Goal: Transaction & Acquisition: Purchase product/service

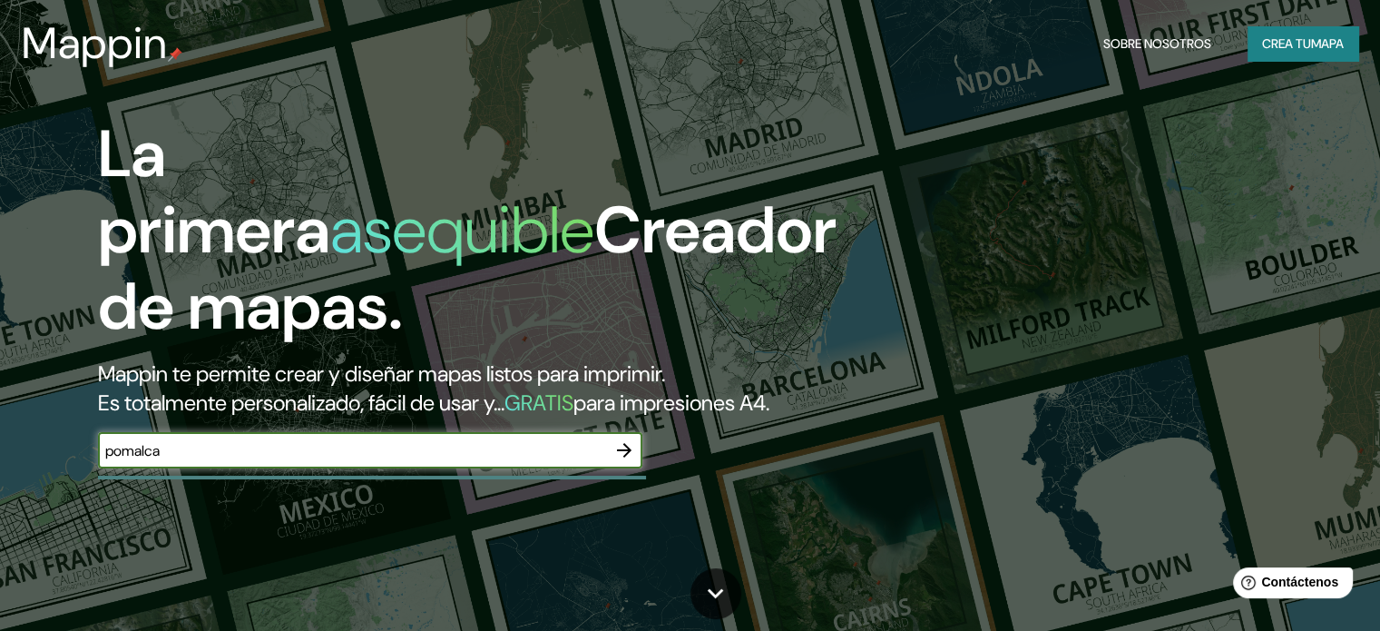
type input "pomalca"
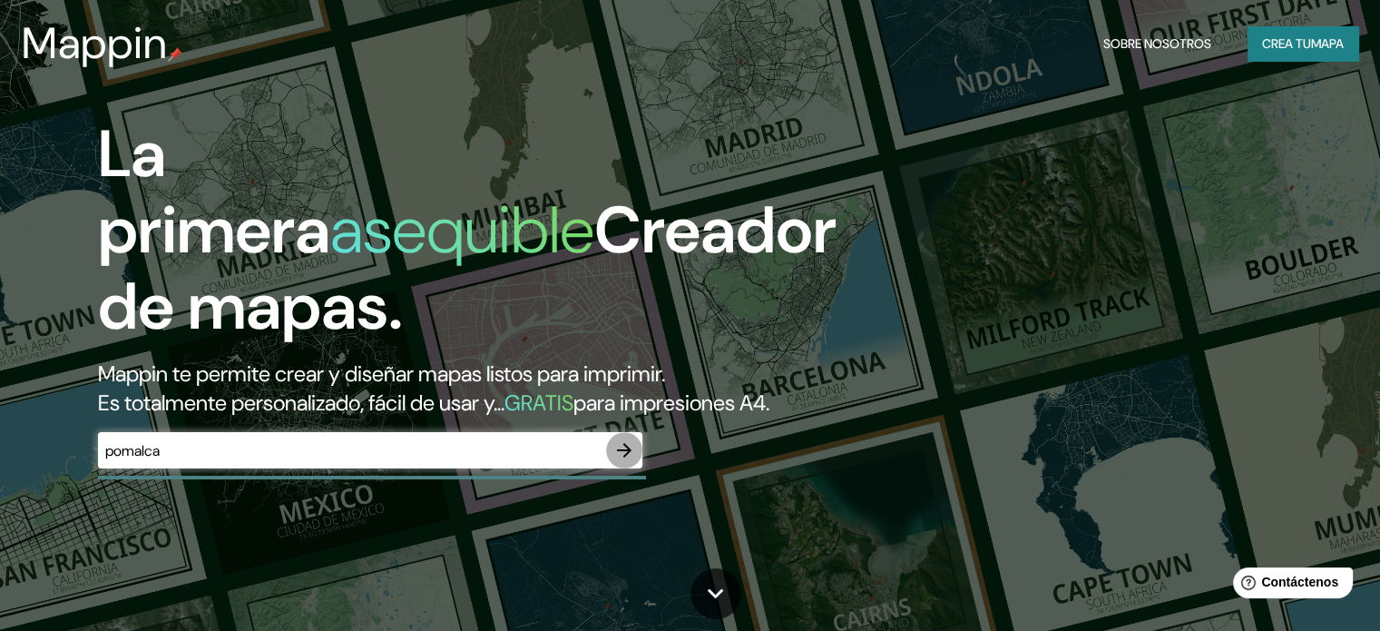
click at [623, 457] on icon "button" at bounding box center [624, 450] width 15 height 15
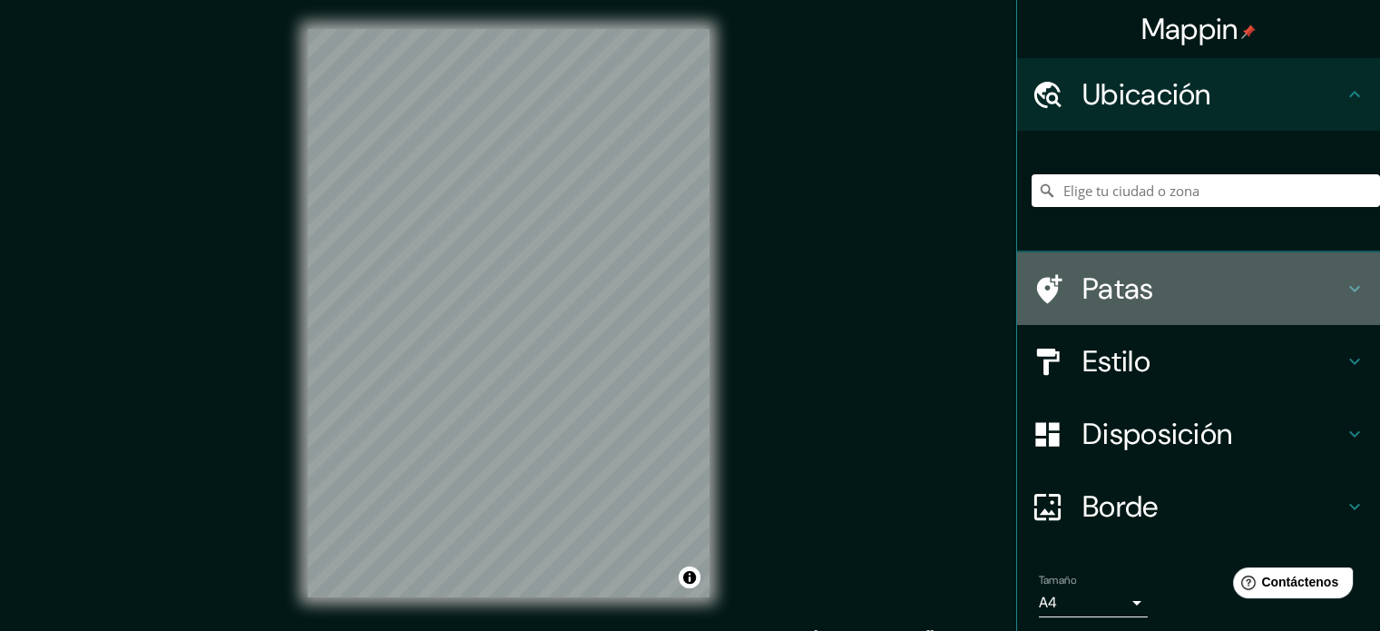
click at [1153, 286] on h4 "Patas" at bounding box center [1213, 288] width 261 height 36
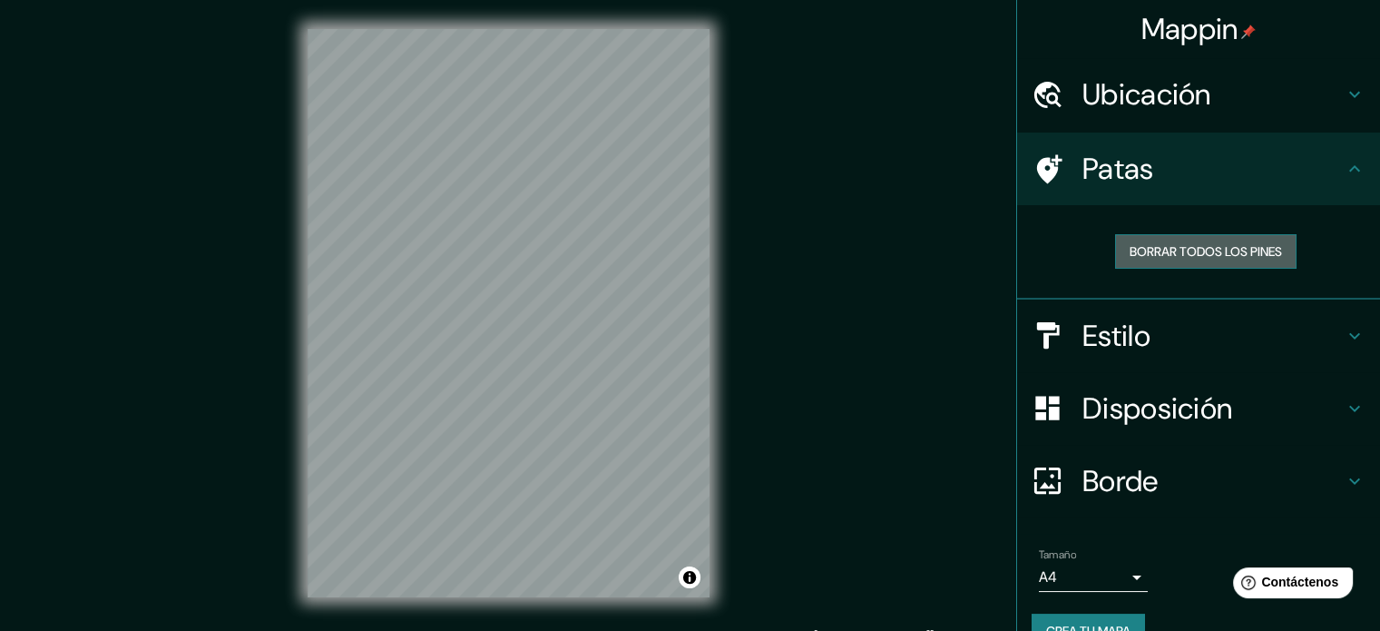
click at [1195, 243] on font "Borrar todos los pines" at bounding box center [1206, 251] width 152 height 16
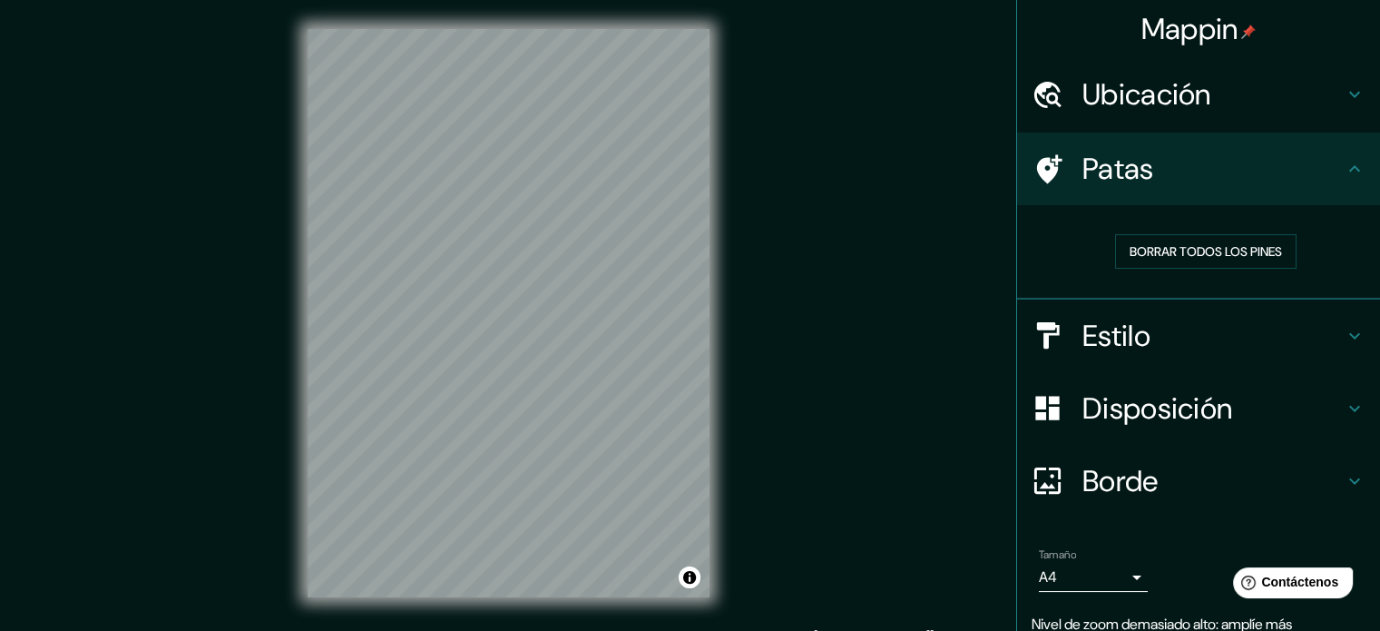
click at [827, 57] on div "Mappin Ubicación Patas Borrar todos los pines Estilo Disposición Borde Elige un…" at bounding box center [690, 327] width 1380 height 655
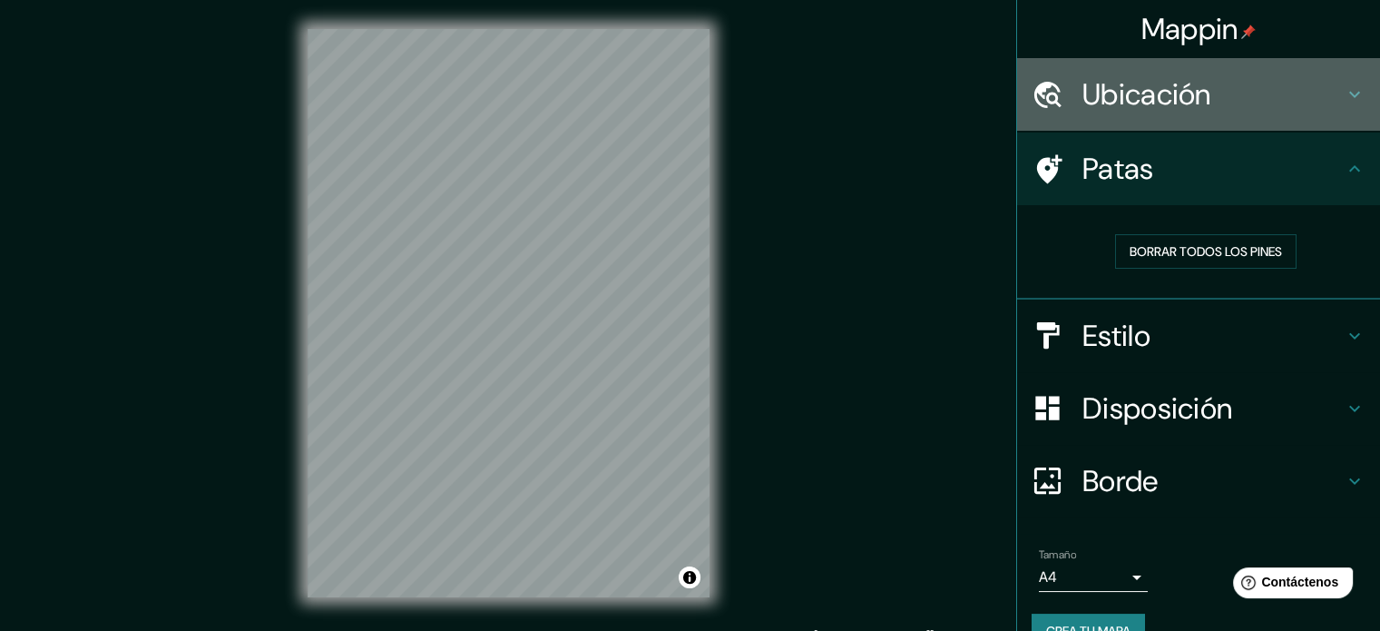
click at [1348, 96] on icon at bounding box center [1355, 94] width 22 height 22
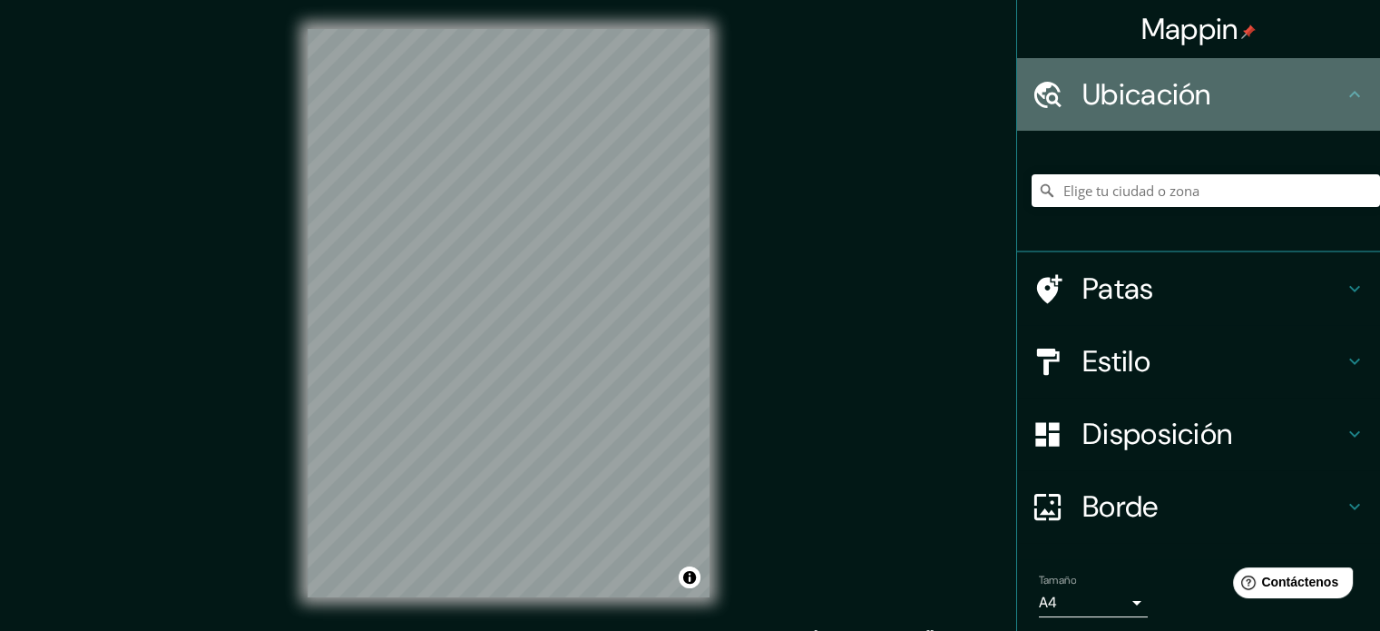
click at [1348, 96] on icon at bounding box center [1355, 94] width 22 height 22
click at [1349, 93] on icon at bounding box center [1354, 94] width 11 height 6
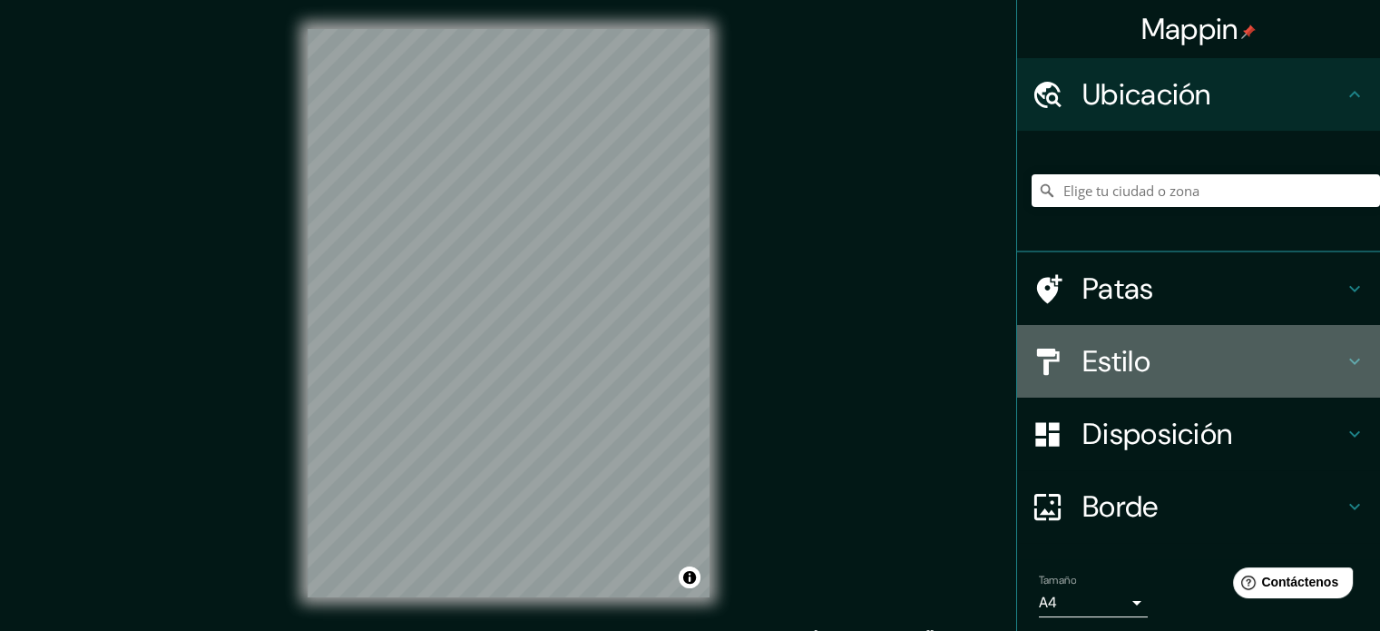
click at [1344, 358] on icon at bounding box center [1355, 361] width 22 height 22
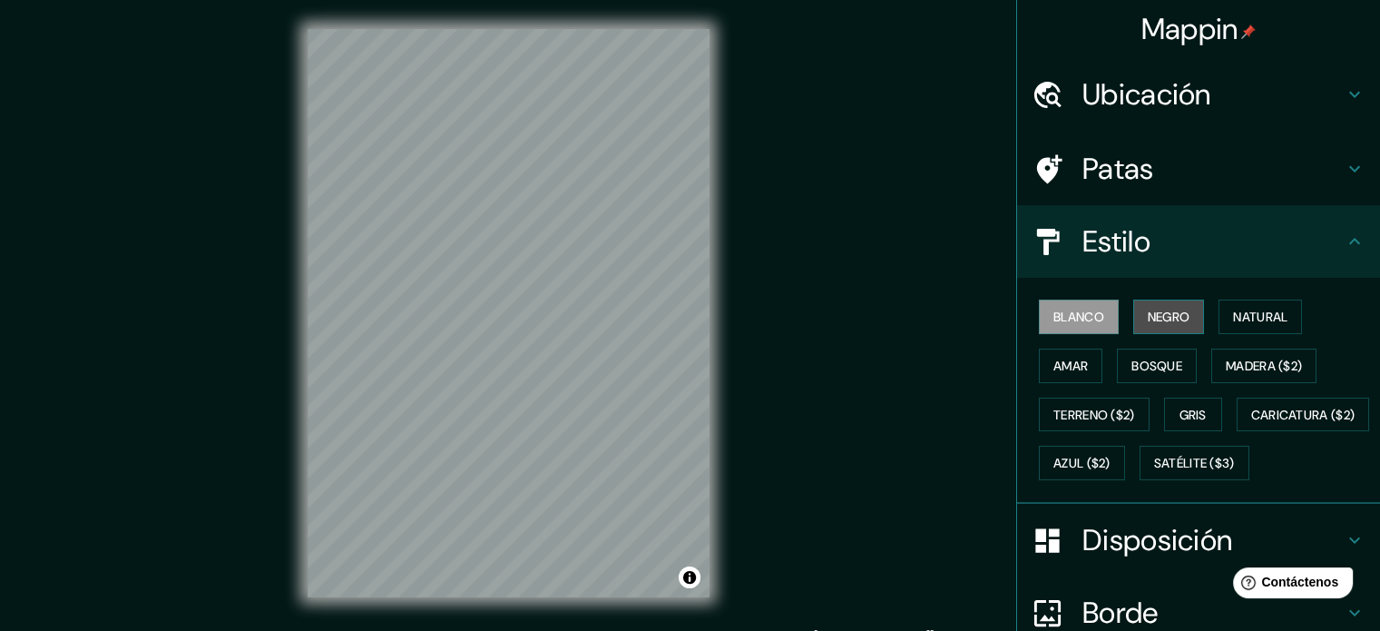
click at [1133, 316] on button "Negro" at bounding box center [1169, 316] width 72 height 34
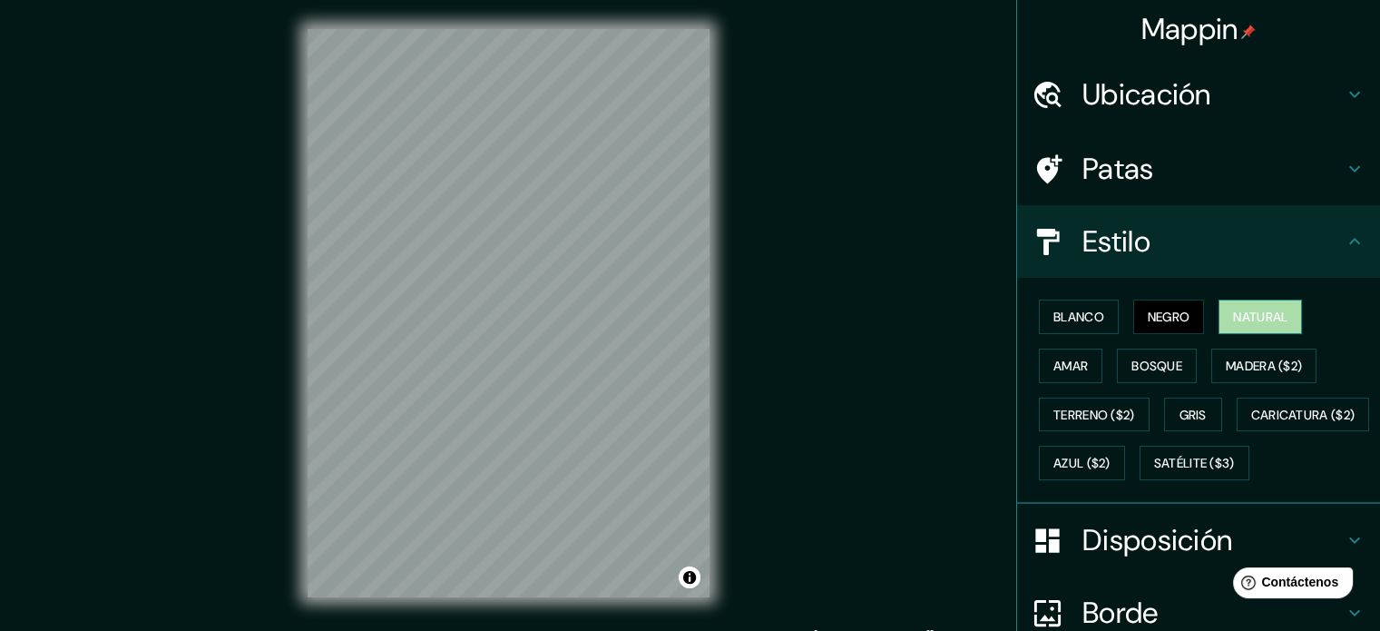
click at [1236, 305] on font "Natural" at bounding box center [1260, 317] width 54 height 24
click at [1057, 354] on font "Amar" at bounding box center [1071, 366] width 34 height 24
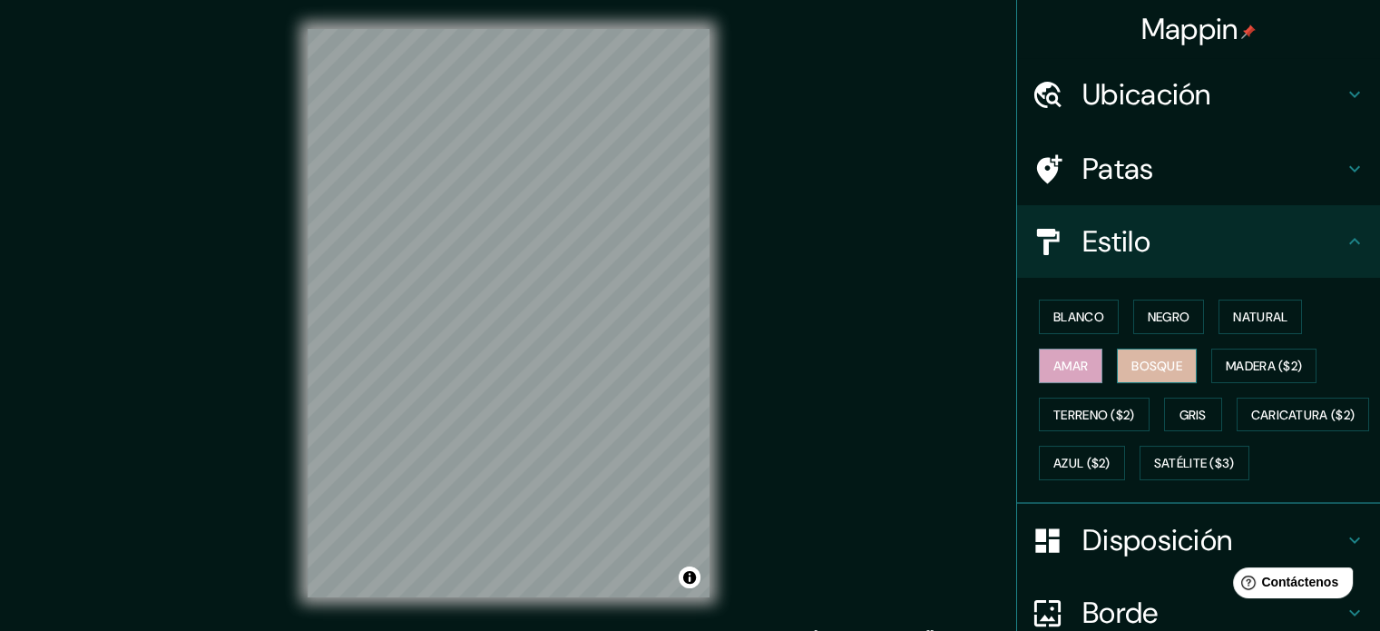
click at [1152, 358] on font "Bosque" at bounding box center [1157, 366] width 51 height 16
click at [1248, 351] on button "Madera ($2)" at bounding box center [1264, 365] width 105 height 34
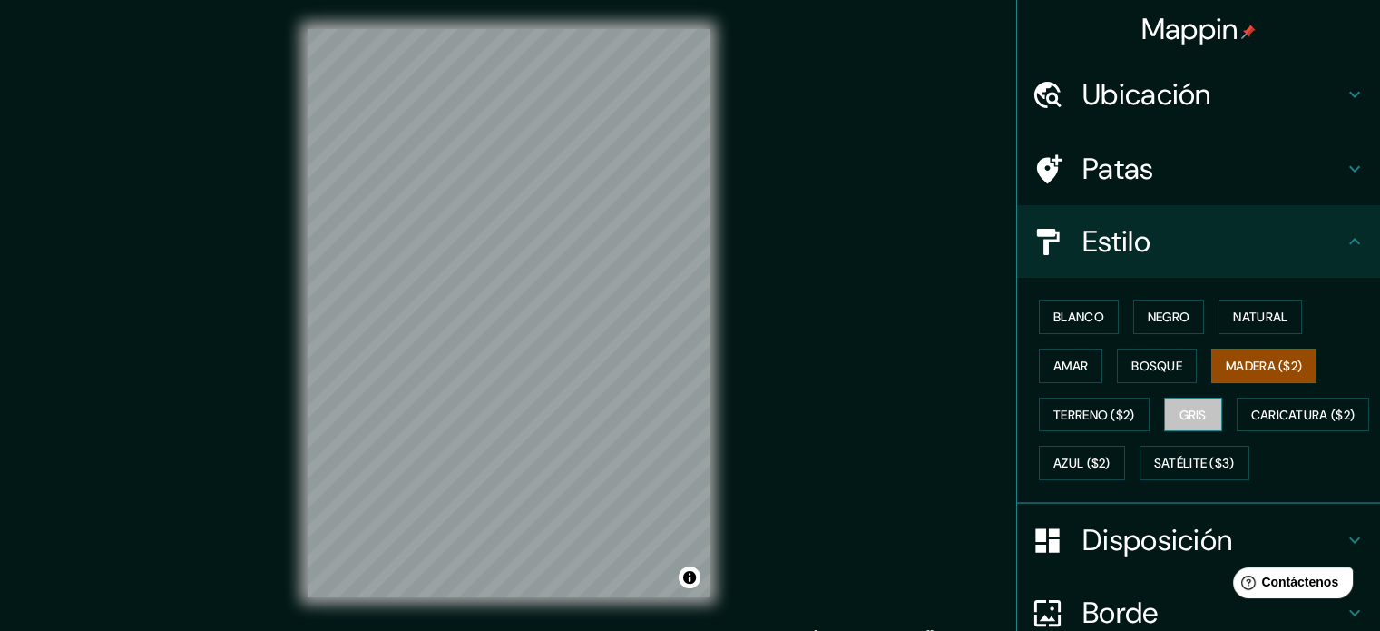
click at [1192, 403] on font "Gris" at bounding box center [1193, 415] width 27 height 24
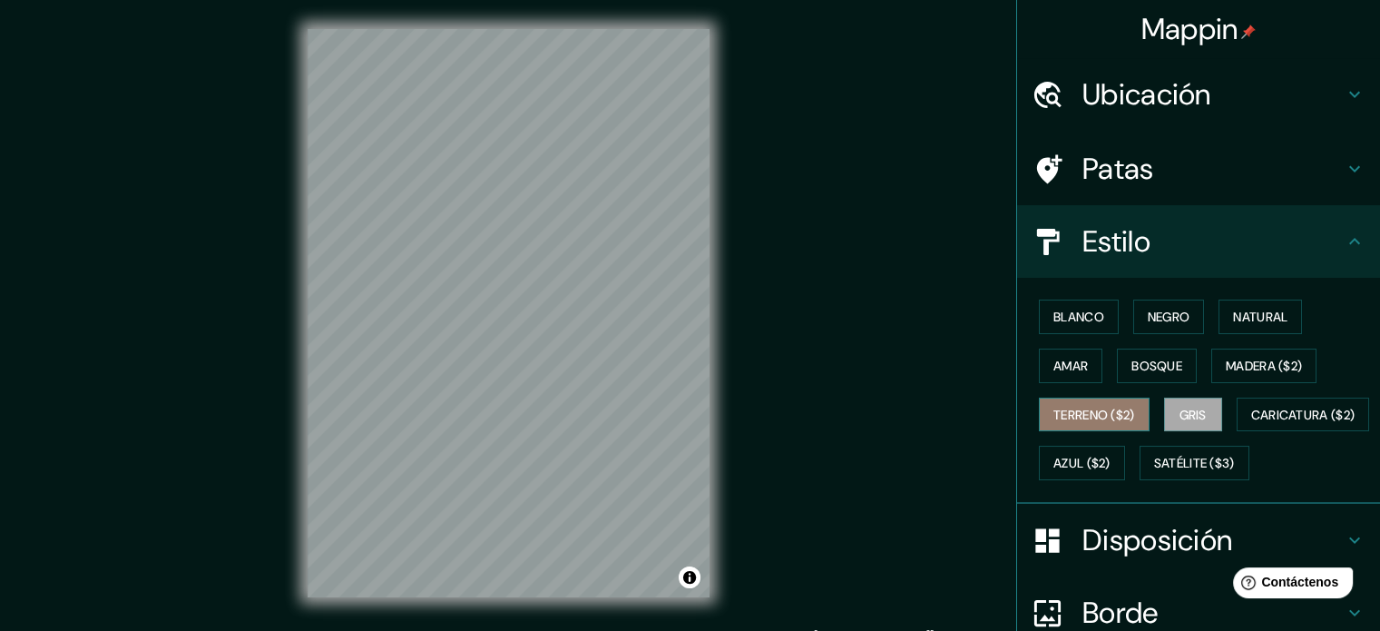
click at [1086, 407] on font "Terreno ($2)" at bounding box center [1095, 415] width 82 height 16
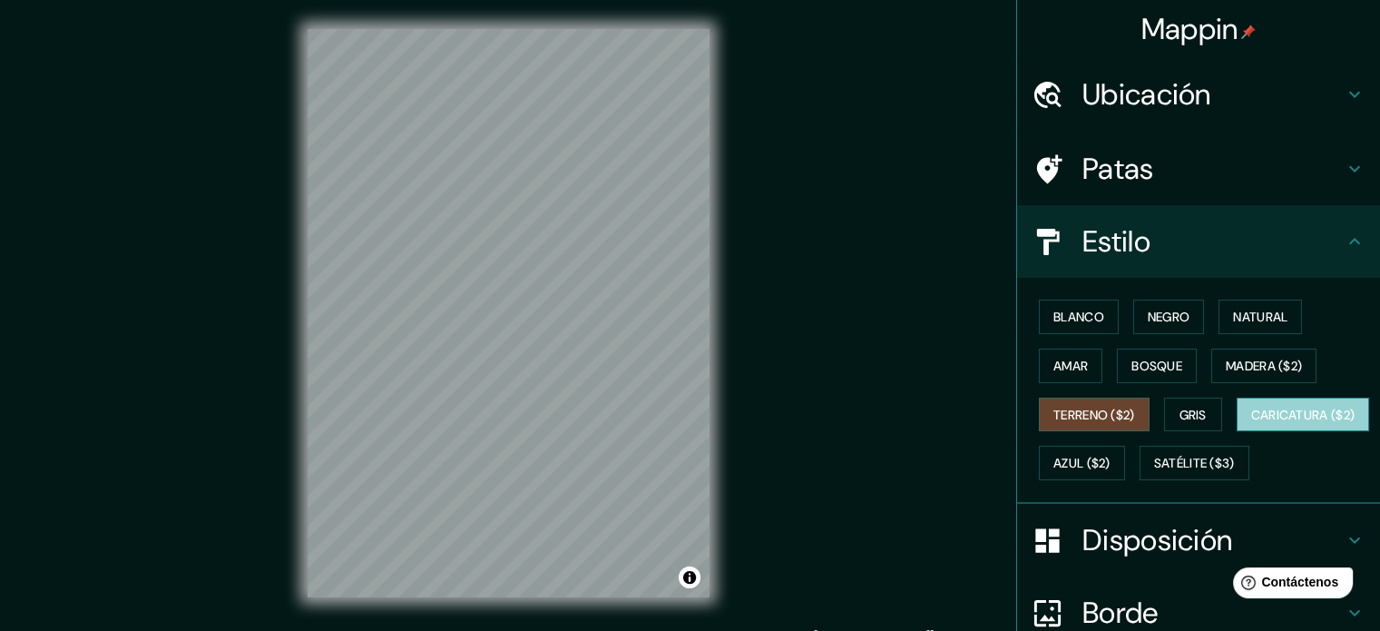
click at [1237, 432] on button "Caricatura ($2)" at bounding box center [1303, 414] width 133 height 34
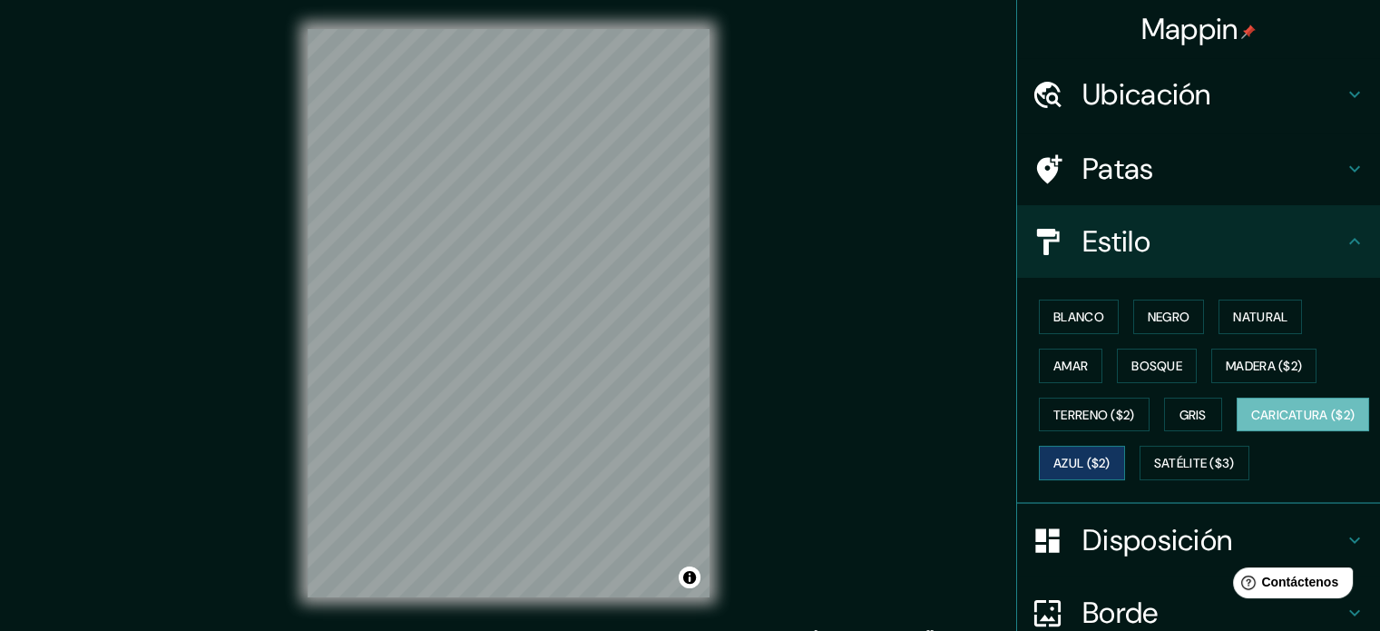
click at [1111, 456] on font "Azul ($2)" at bounding box center [1082, 464] width 57 height 16
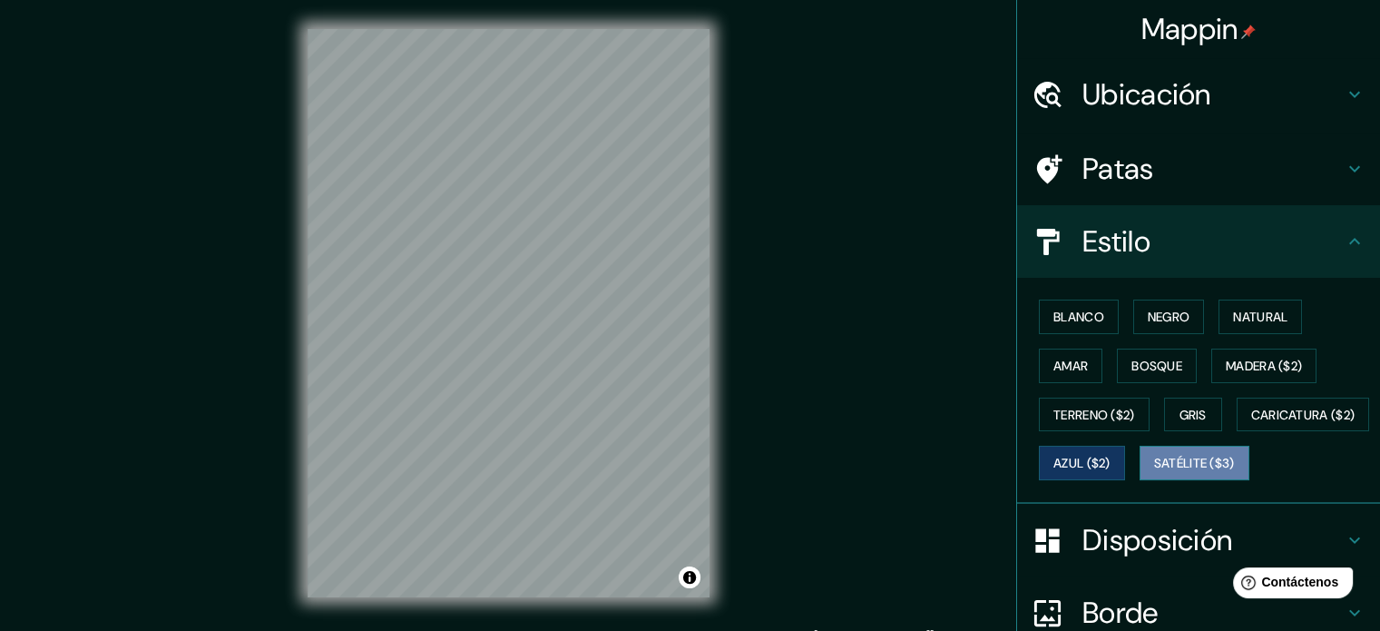
click at [1154, 472] on font "Satélite ($3)" at bounding box center [1194, 464] width 81 height 16
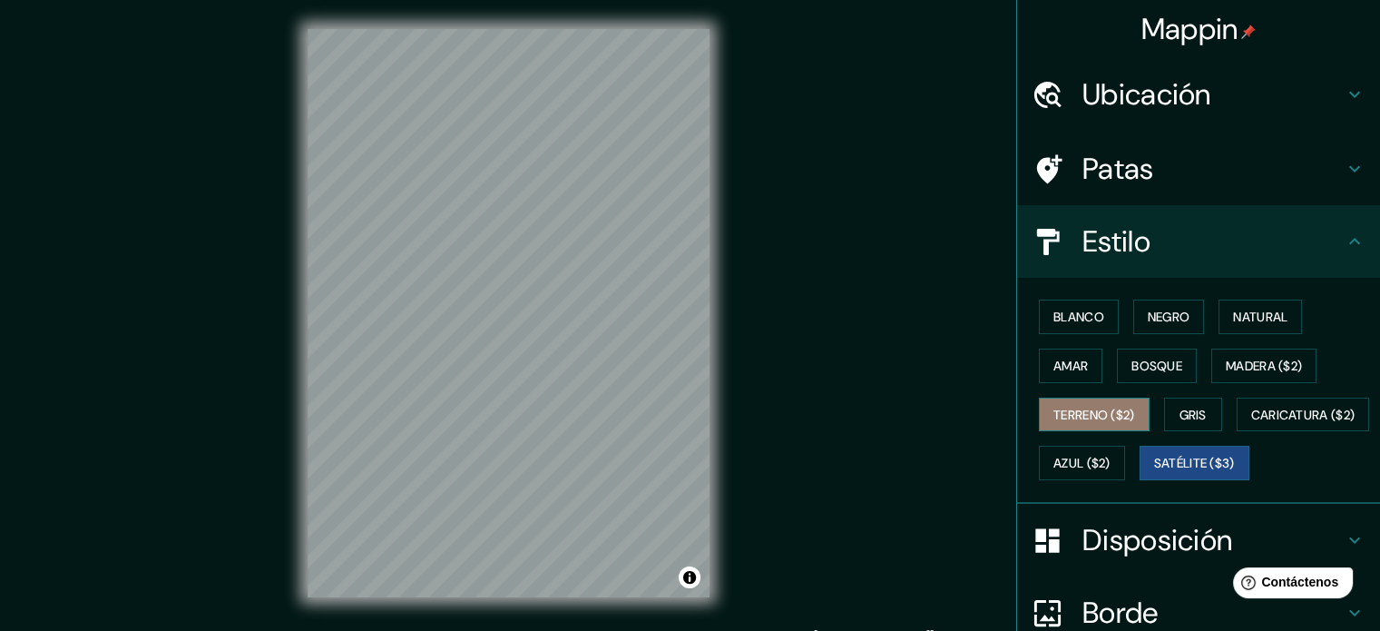
click at [1106, 408] on font "Terreno ($2)" at bounding box center [1095, 415] width 82 height 16
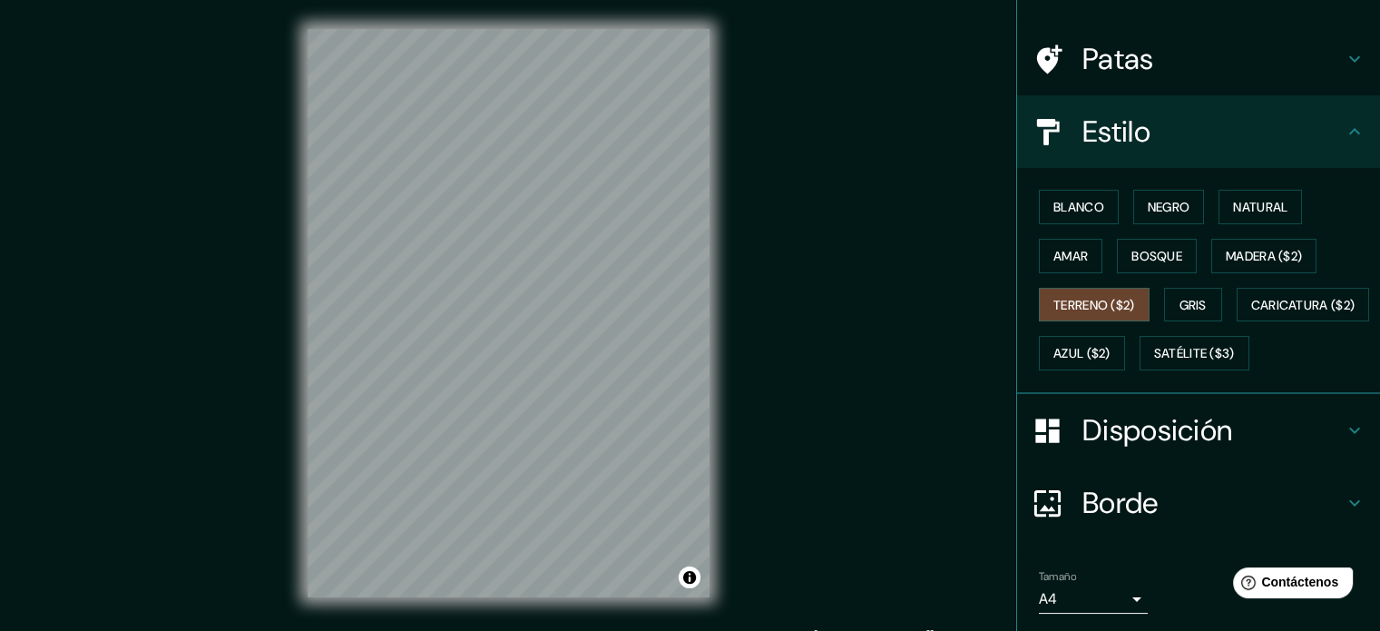
scroll to position [214, 0]
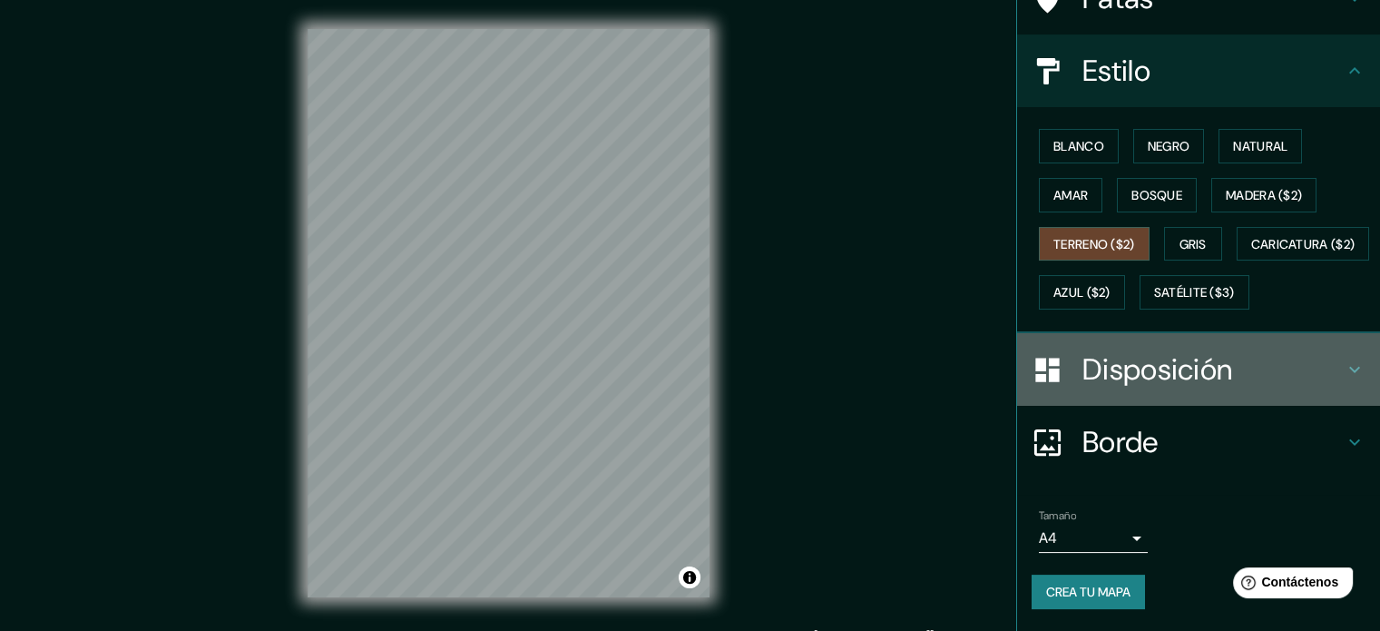
click at [1344, 365] on icon at bounding box center [1355, 369] width 22 height 22
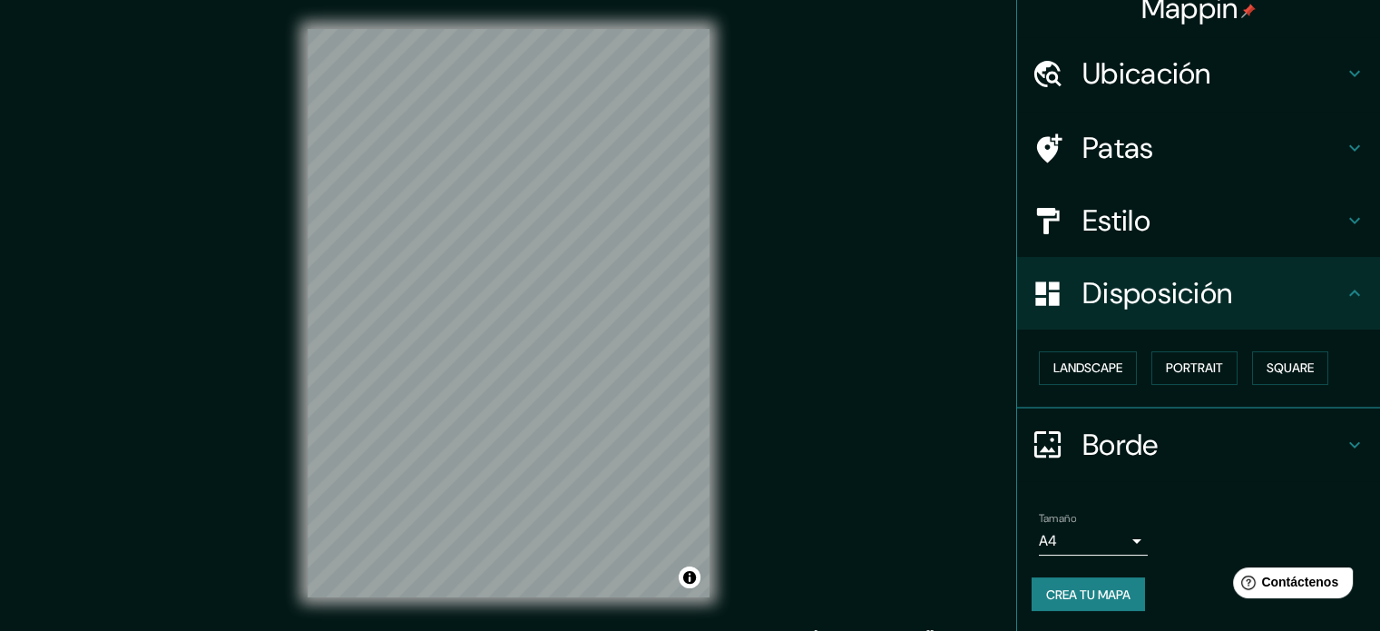
scroll to position [22, 0]
click at [1064, 369] on font "Paisaje" at bounding box center [1076, 367] width 45 height 16
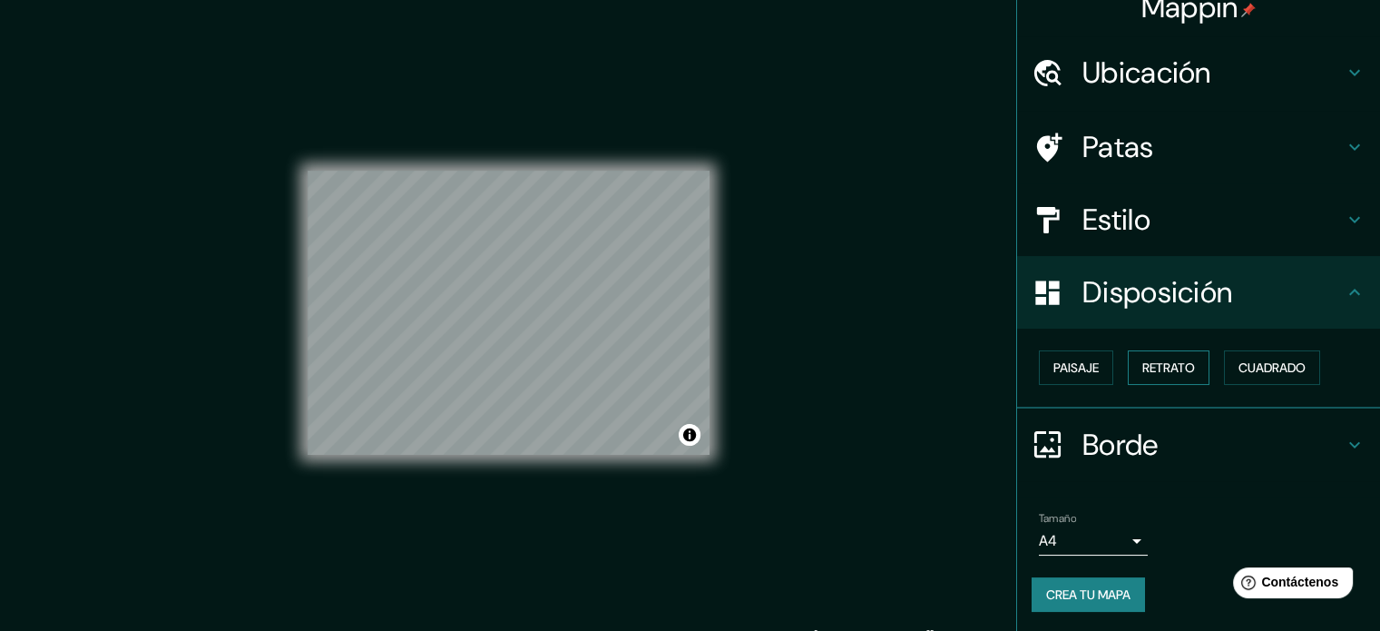
click at [1150, 358] on font "Retrato" at bounding box center [1169, 368] width 53 height 24
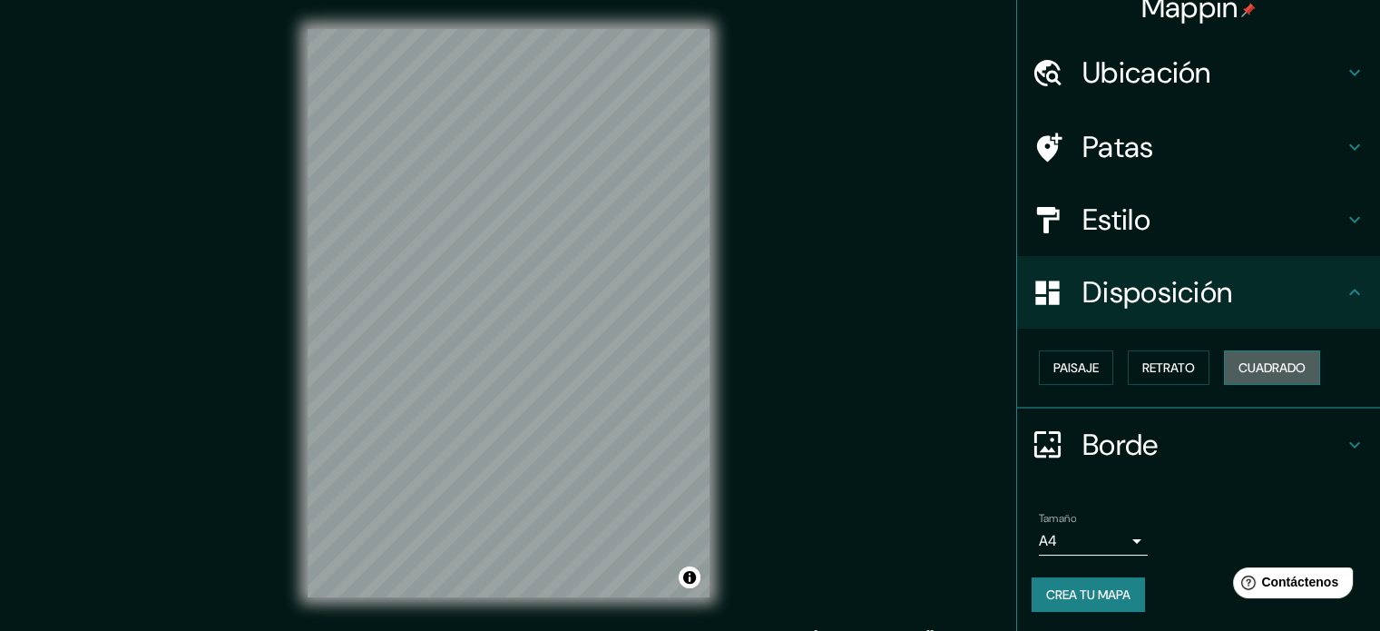
click at [1239, 360] on font "Cuadrado" at bounding box center [1272, 367] width 67 height 16
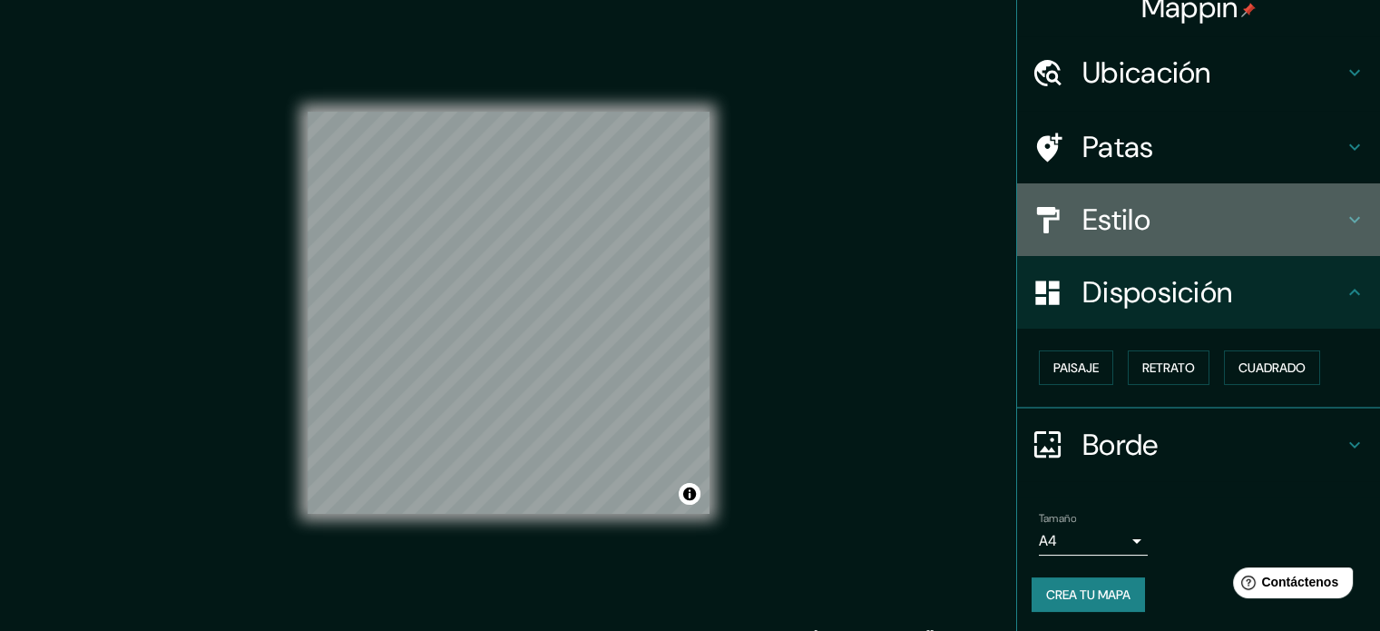
click at [1204, 214] on h4 "Estilo" at bounding box center [1213, 219] width 261 height 36
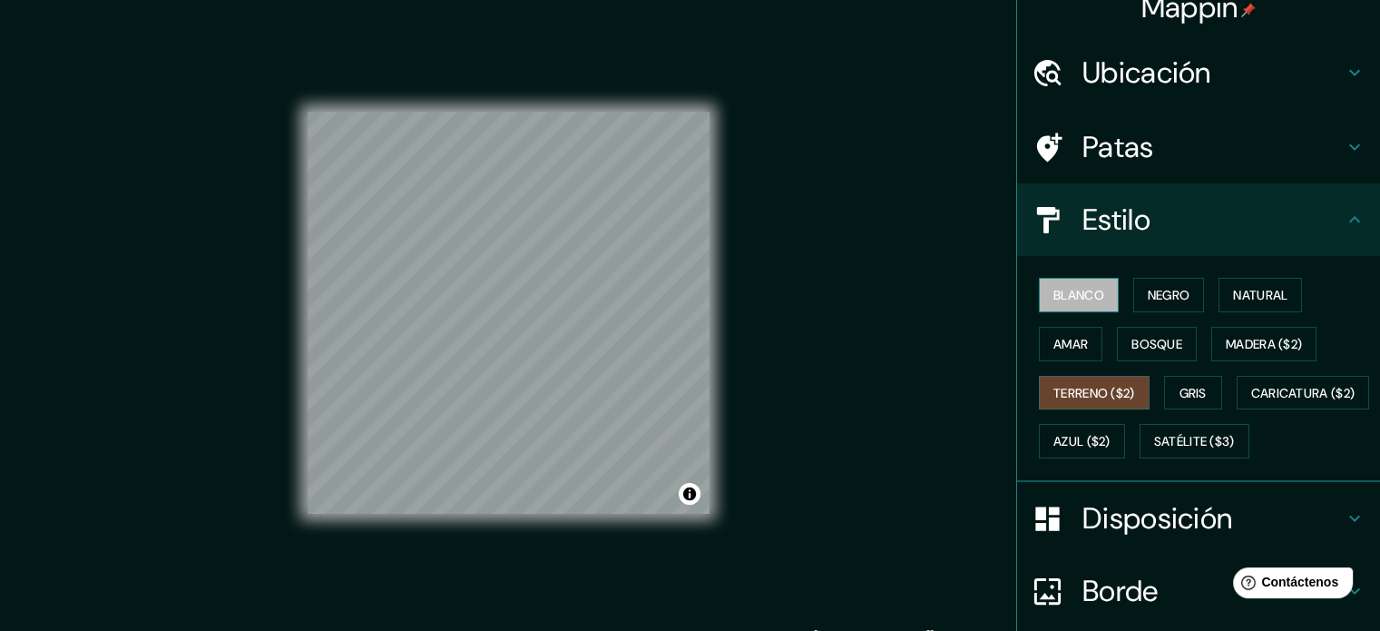
click at [1070, 290] on font "Blanco" at bounding box center [1079, 295] width 51 height 16
click at [1088, 398] on font "Terreno ($2)" at bounding box center [1095, 393] width 82 height 16
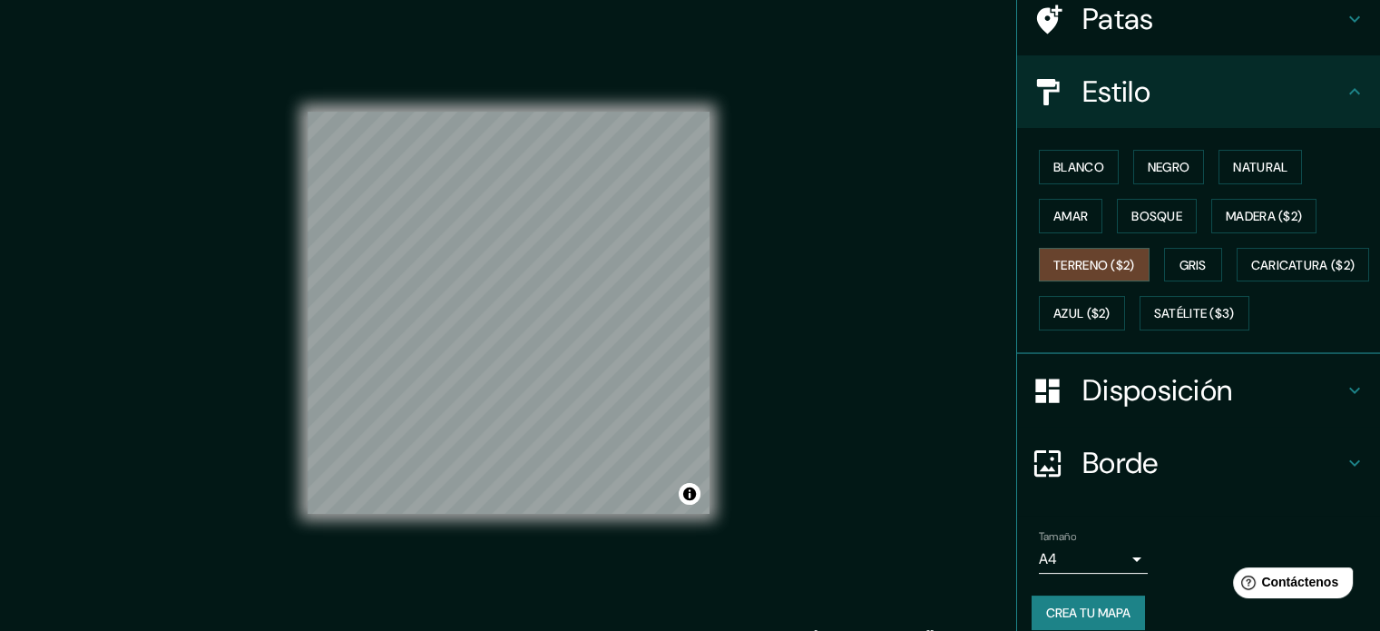
scroll to position [214, 0]
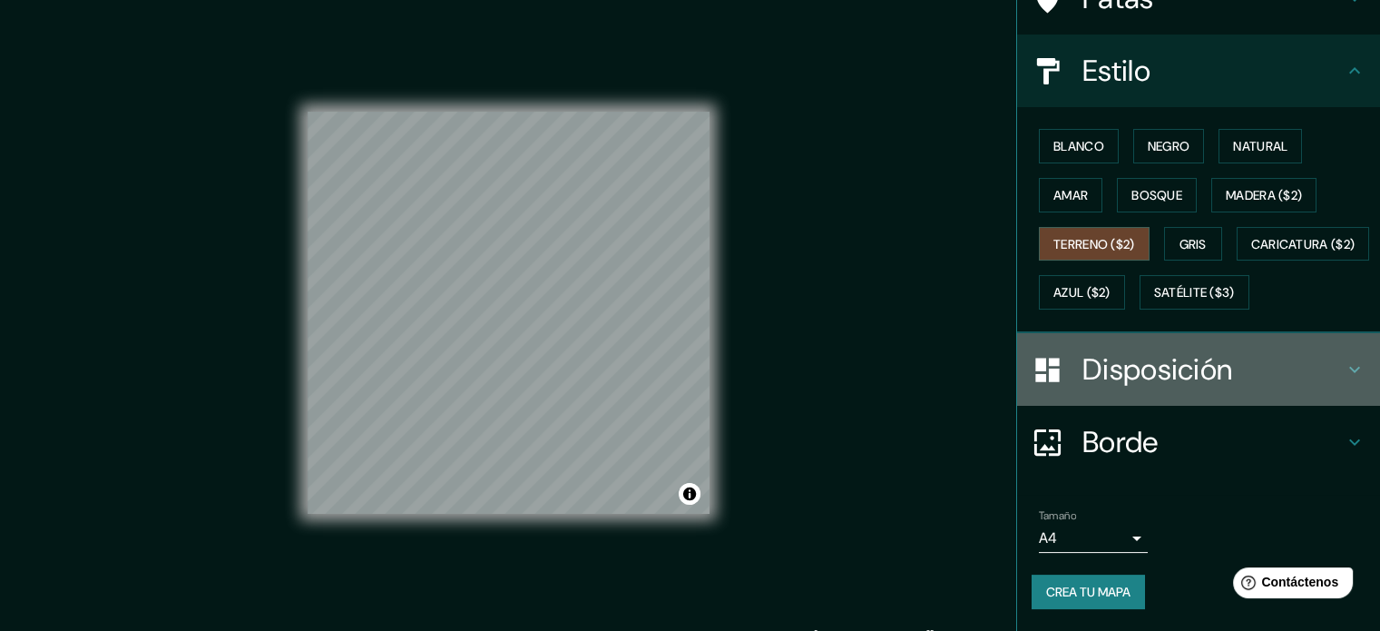
click at [1186, 351] on font "Disposición" at bounding box center [1158, 369] width 150 height 38
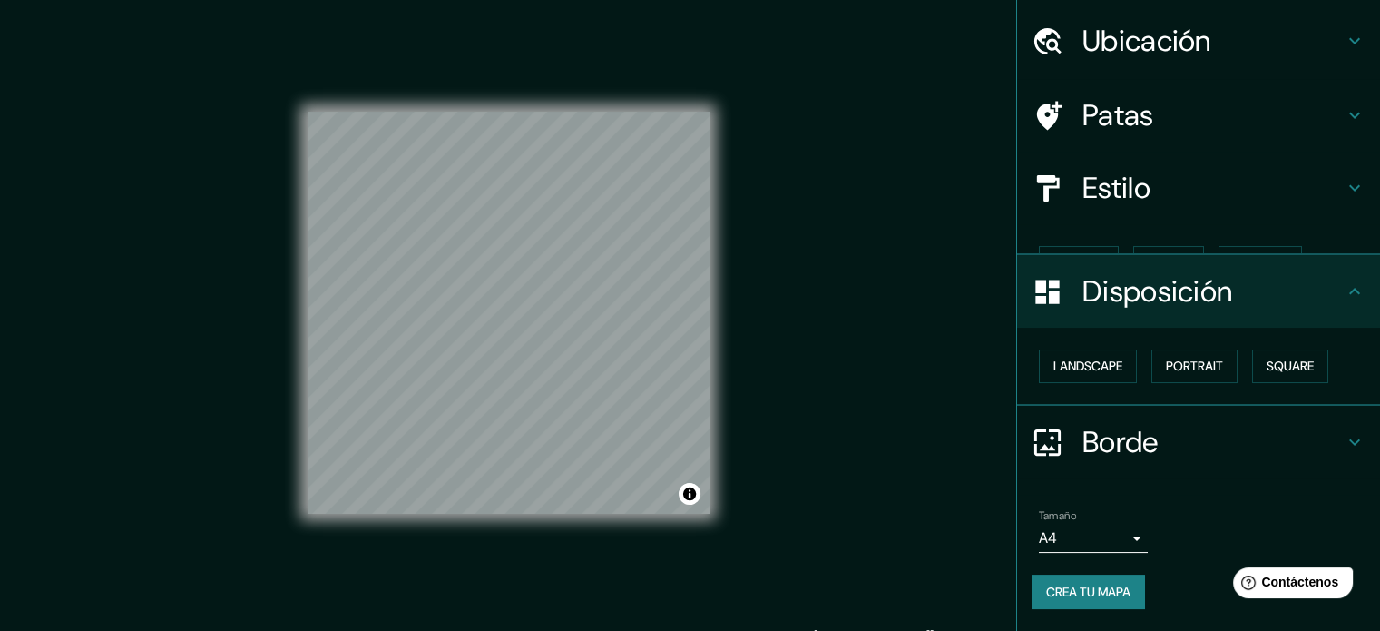
scroll to position [22, 0]
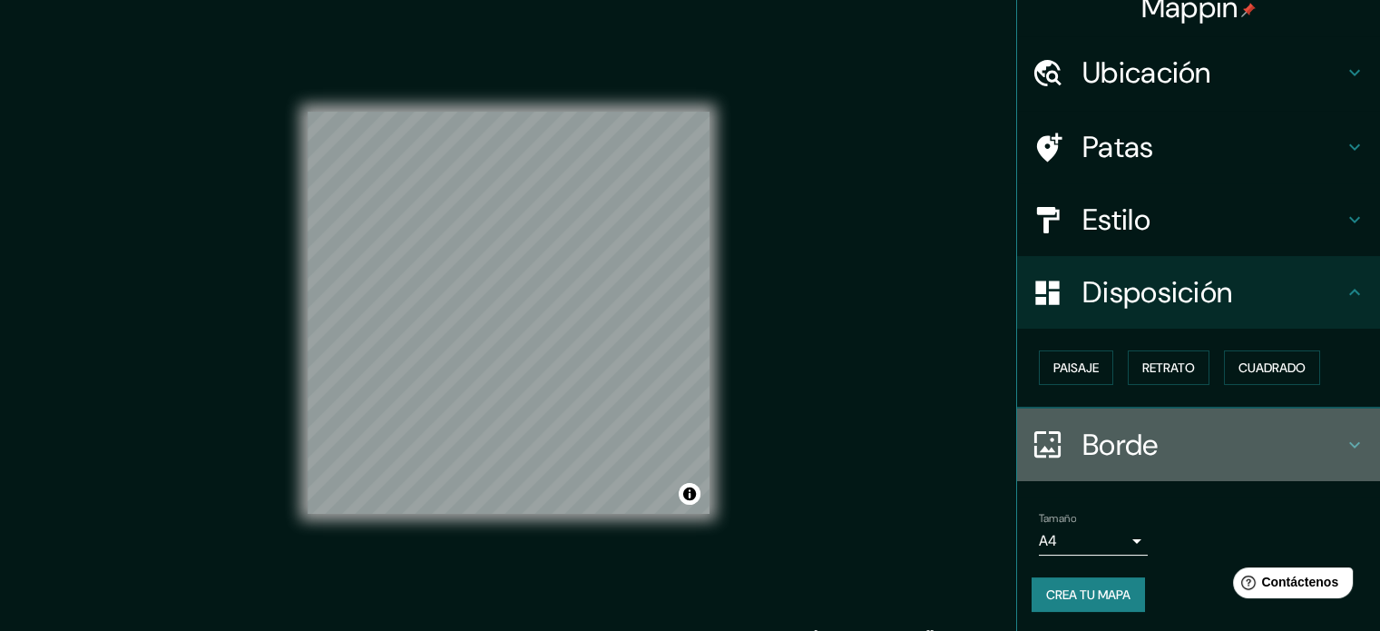
click at [1344, 436] on icon at bounding box center [1355, 445] width 22 height 22
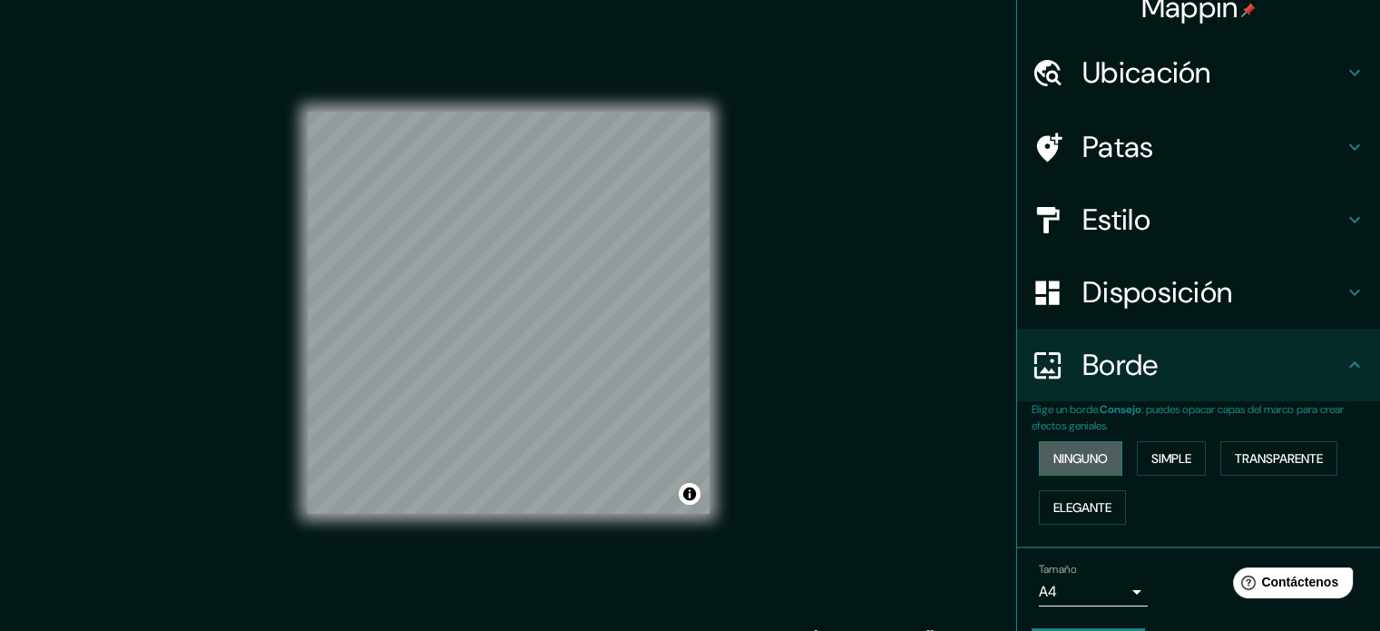
click at [1080, 452] on font "Ninguno" at bounding box center [1081, 458] width 54 height 16
click at [1165, 455] on font "Simple" at bounding box center [1172, 458] width 40 height 16
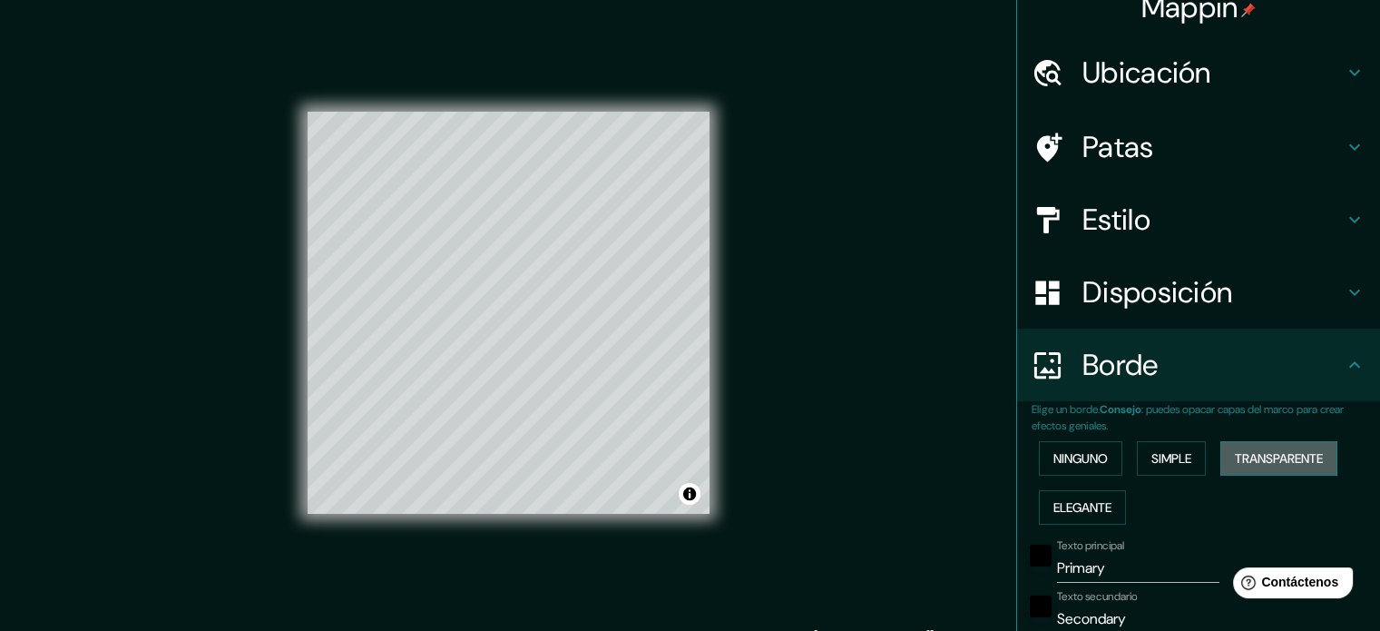
click at [1252, 451] on font "Transparente" at bounding box center [1279, 458] width 88 height 16
click at [1065, 507] on font "Elegante" at bounding box center [1083, 507] width 58 height 16
click at [1084, 451] on font "Ninguno" at bounding box center [1081, 458] width 54 height 16
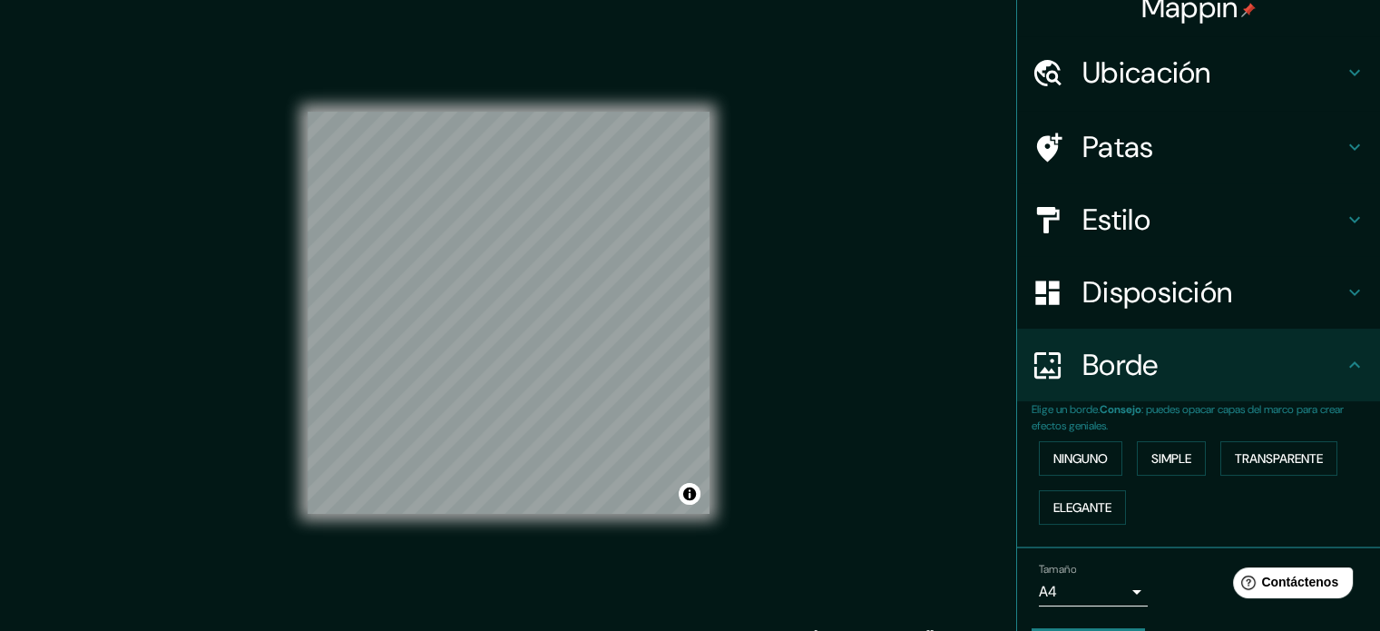
scroll to position [73, 0]
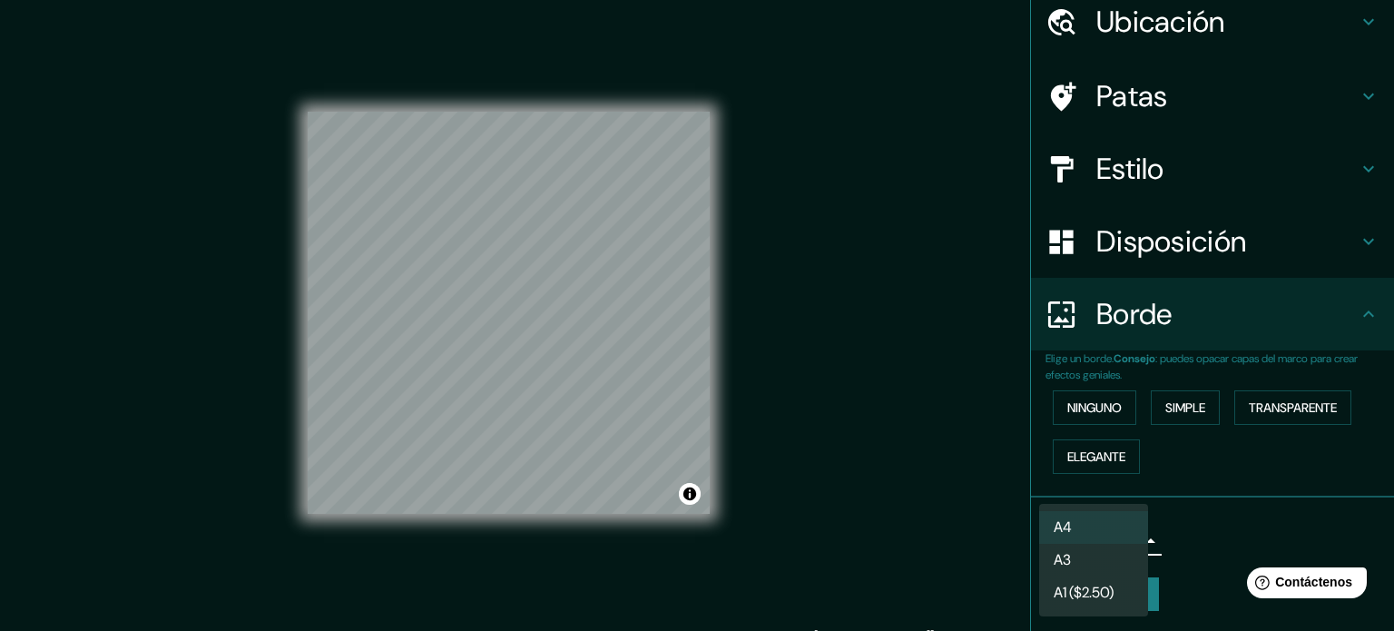
click at [1118, 536] on body "Mappin Ubicación Patas Estilo Disposición Borde Elige un borde. Consejo : puede…" at bounding box center [697, 315] width 1394 height 631
click at [1117, 556] on li "A3" at bounding box center [1093, 562] width 109 height 34
type input "a4"
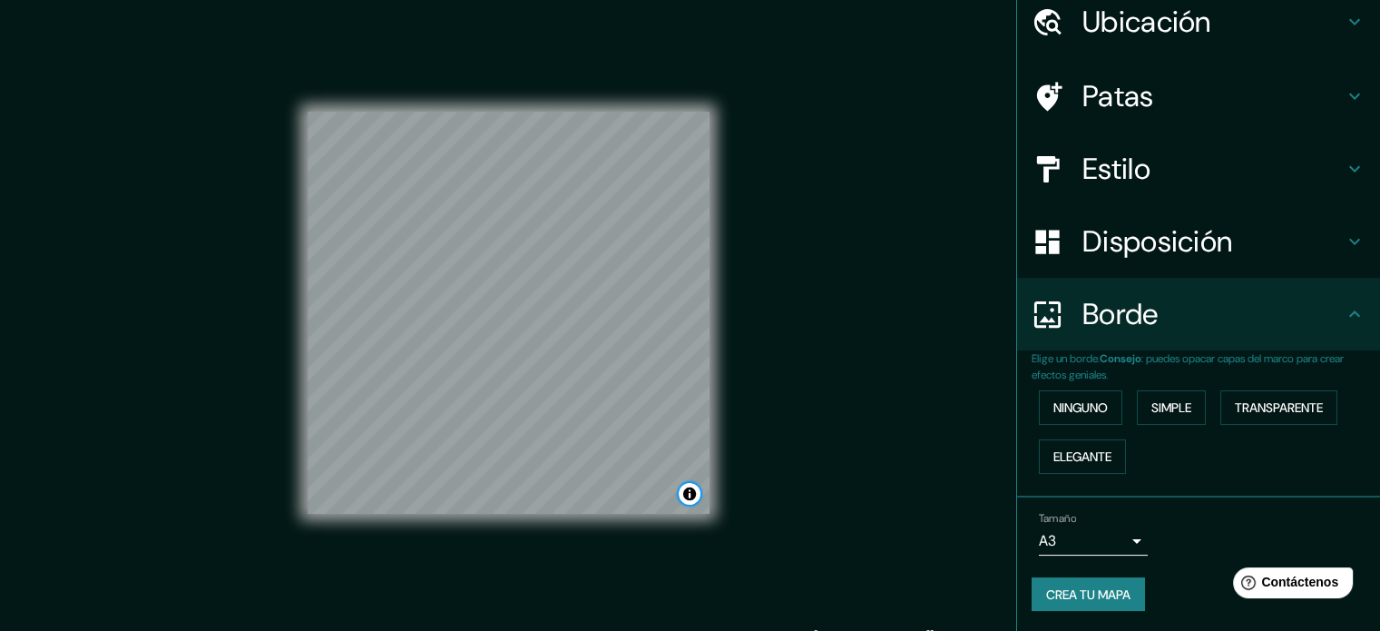
drag, startPoint x: 689, startPoint y: 489, endPoint x: 744, endPoint y: 514, distance: 60.5
click at [744, 514] on div "Mappin Ubicación Patas Estilo Disposición Borde Elige un borde. Consejo : puede…" at bounding box center [690, 327] width 1380 height 655
click at [1093, 593] on font "Crea tu mapa" at bounding box center [1088, 594] width 84 height 16
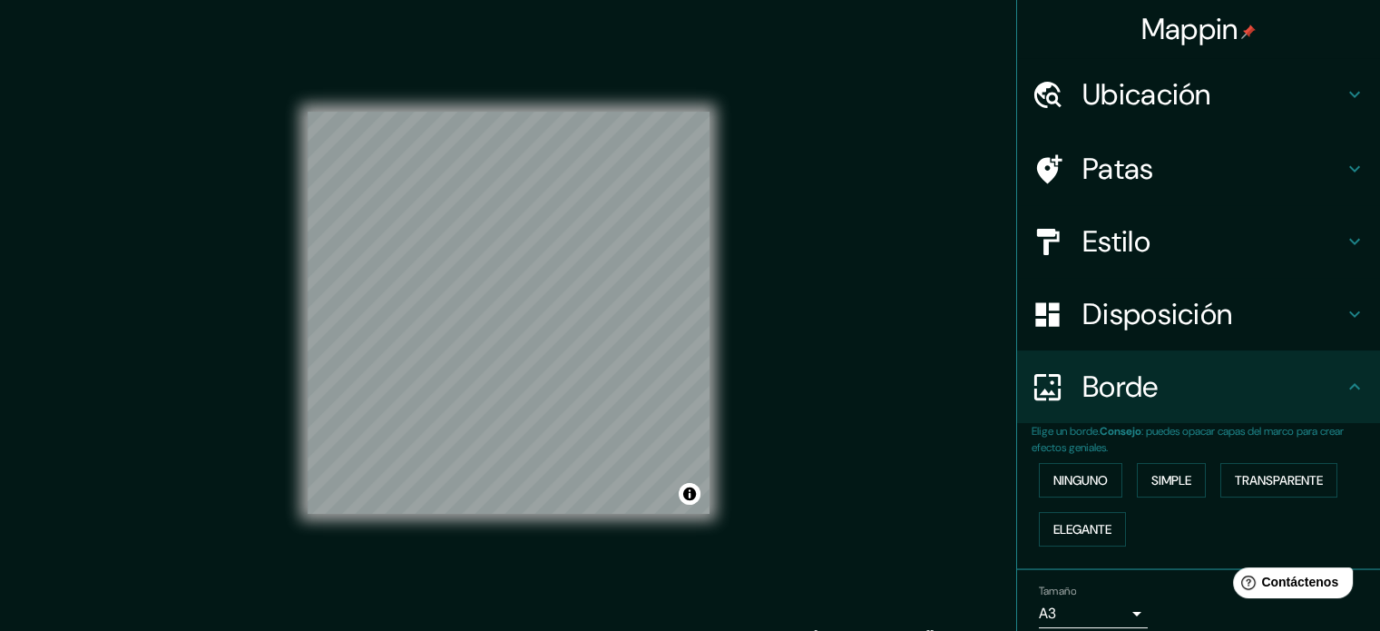
click at [967, 279] on div "Mappin Ubicación Patas Estilo Disposición Borde Elige un borde. Consejo : puede…" at bounding box center [690, 327] width 1380 height 655
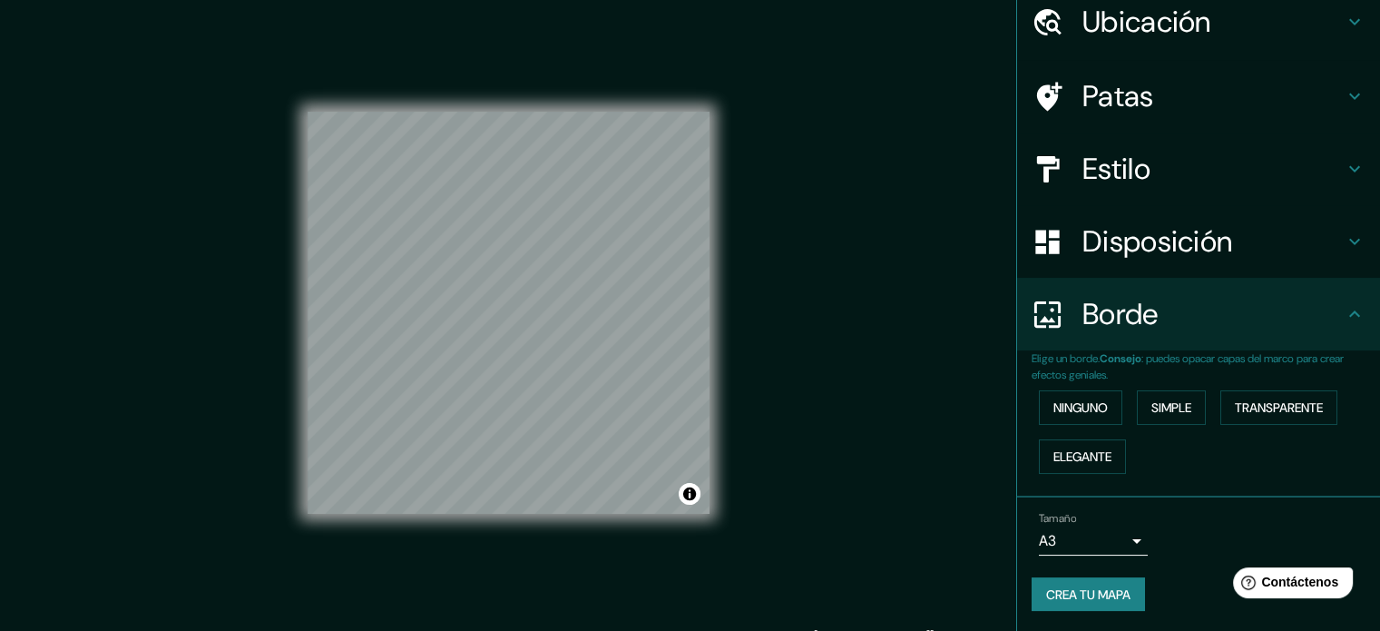
drag, startPoint x: 1369, startPoint y: 294, endPoint x: 127, endPoint y: 9, distance: 1273.8
click at [1059, 586] on font "Crea tu mapa" at bounding box center [1088, 594] width 84 height 16
